Goal: Task Accomplishment & Management: Manage account settings

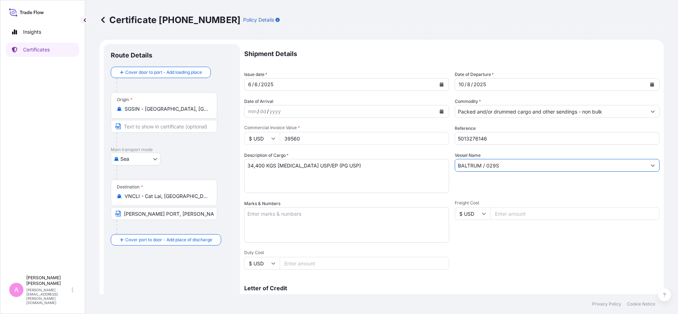
select select "Sea"
select select "32022"
drag, startPoint x: 497, startPoint y: 138, endPoint x: 422, endPoint y: 124, distance: 76.1
click at [422, 124] on div "Shipment Details Issue date * [DATE] Date of Departure * [DATE] Date of Arrival…" at bounding box center [451, 213] width 415 height 338
paste input "990805643"
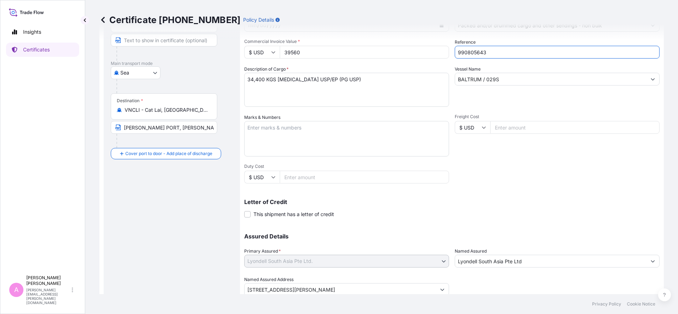
scroll to position [112, 0]
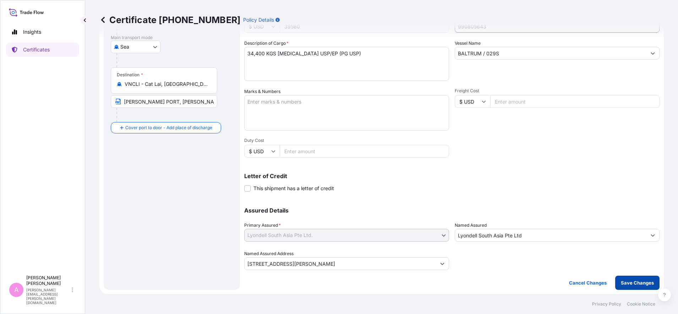
type input "990805643"
click at [625, 280] on p "Save Changes" at bounding box center [637, 282] width 33 height 7
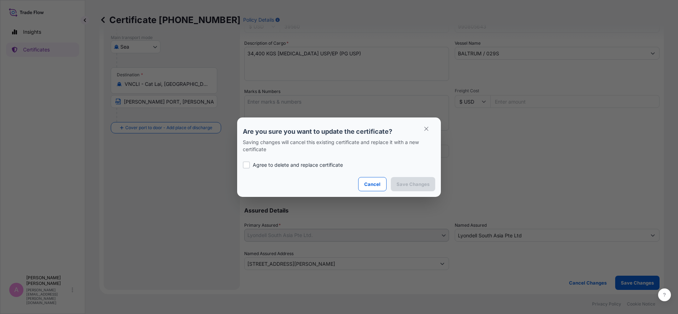
click at [280, 160] on div "Agree to delete and replace certificate" at bounding box center [339, 165] width 192 height 24
click at [285, 163] on p "Agree to delete and replace certificate" at bounding box center [298, 164] width 90 height 7
checkbox input "true"
click at [420, 183] on p "Save Changes" at bounding box center [412, 184] width 33 height 7
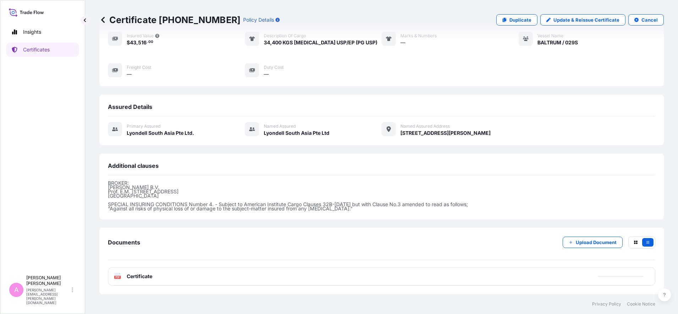
scroll to position [106, 0]
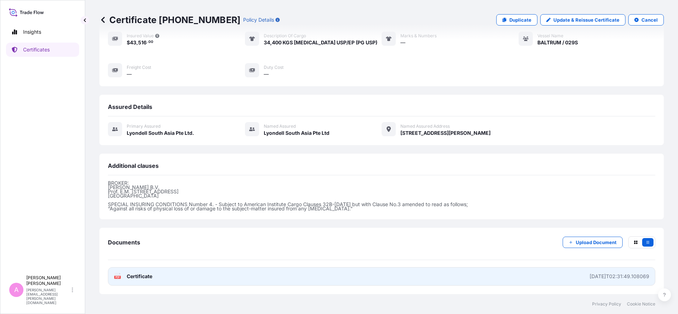
click at [124, 279] on div "PDF Certificate" at bounding box center [133, 276] width 38 height 7
